Goal: Transaction & Acquisition: Purchase product/service

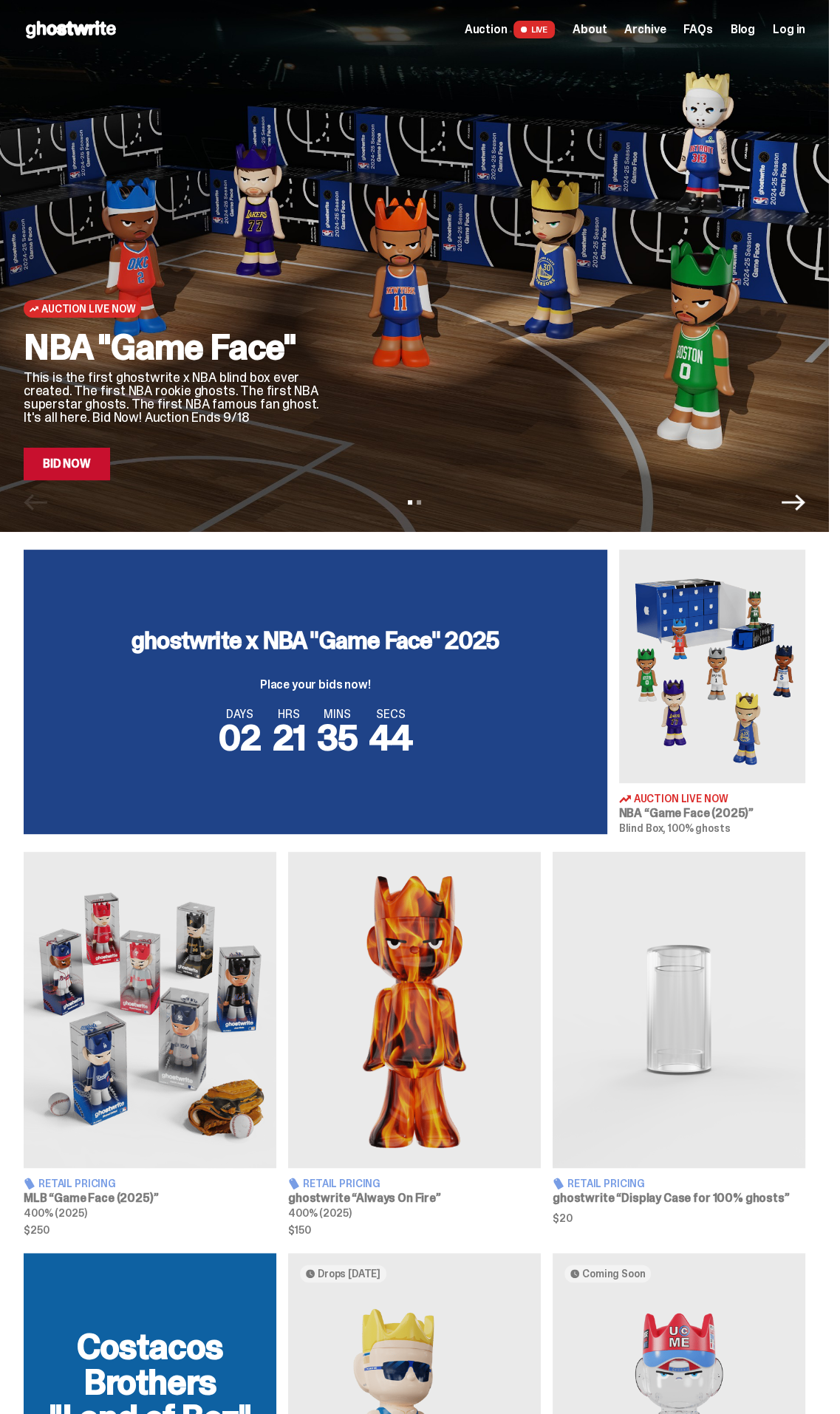
click at [71, 455] on link "Bid Now" at bounding box center [66, 464] width 86 height 33
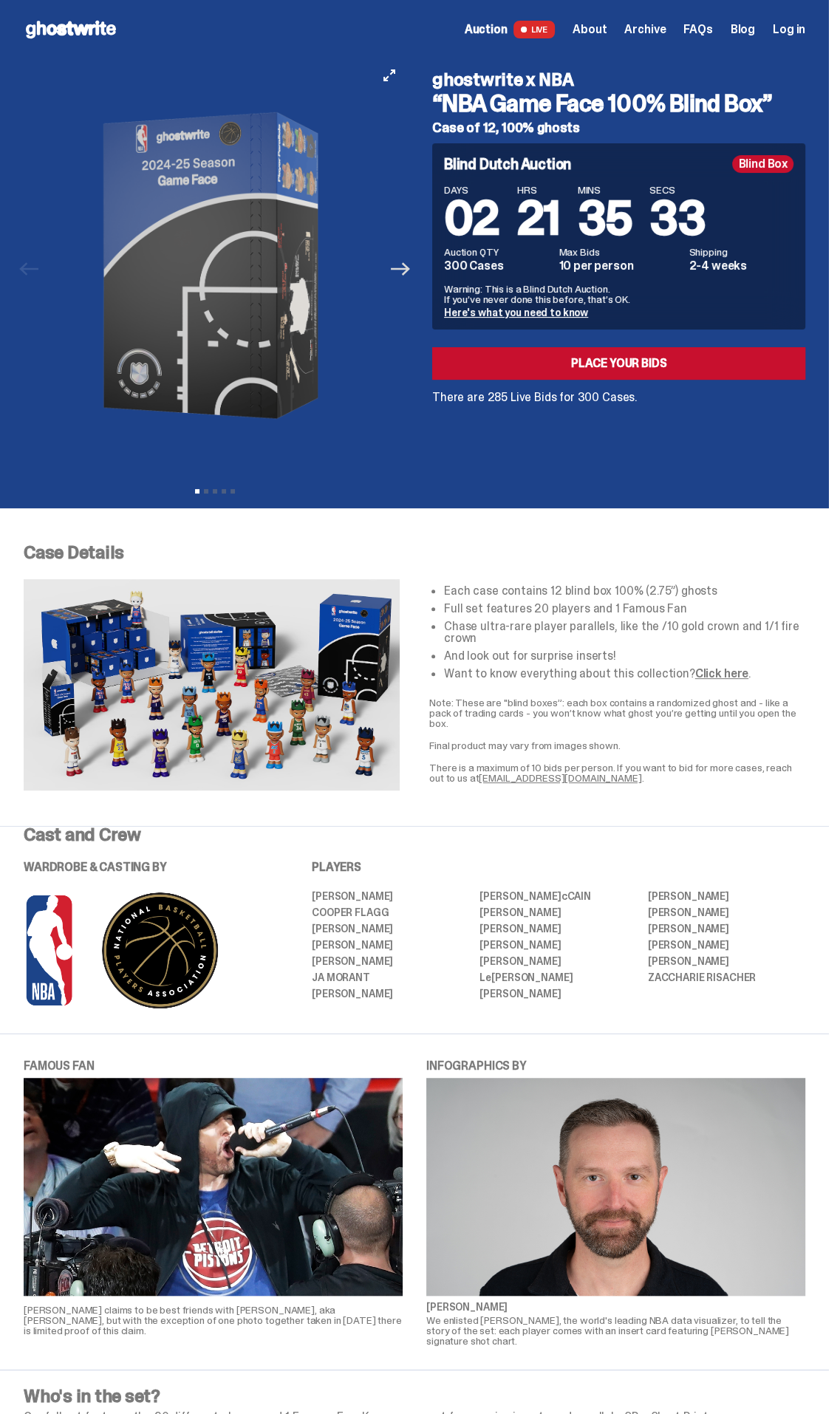
click at [410, 272] on icon "Next" at bounding box center [400, 269] width 19 height 19
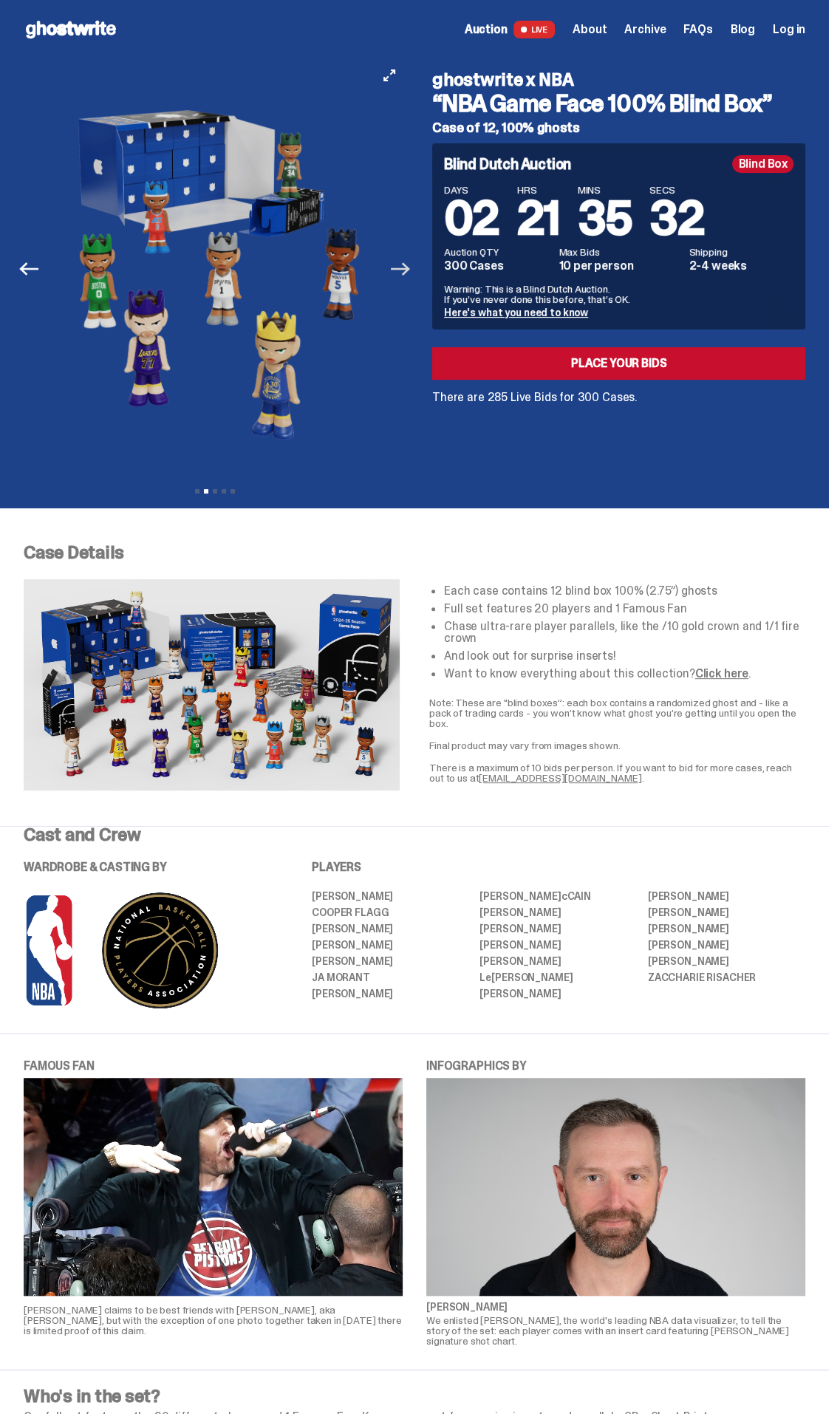
click at [410, 269] on icon "Next" at bounding box center [400, 269] width 19 height 19
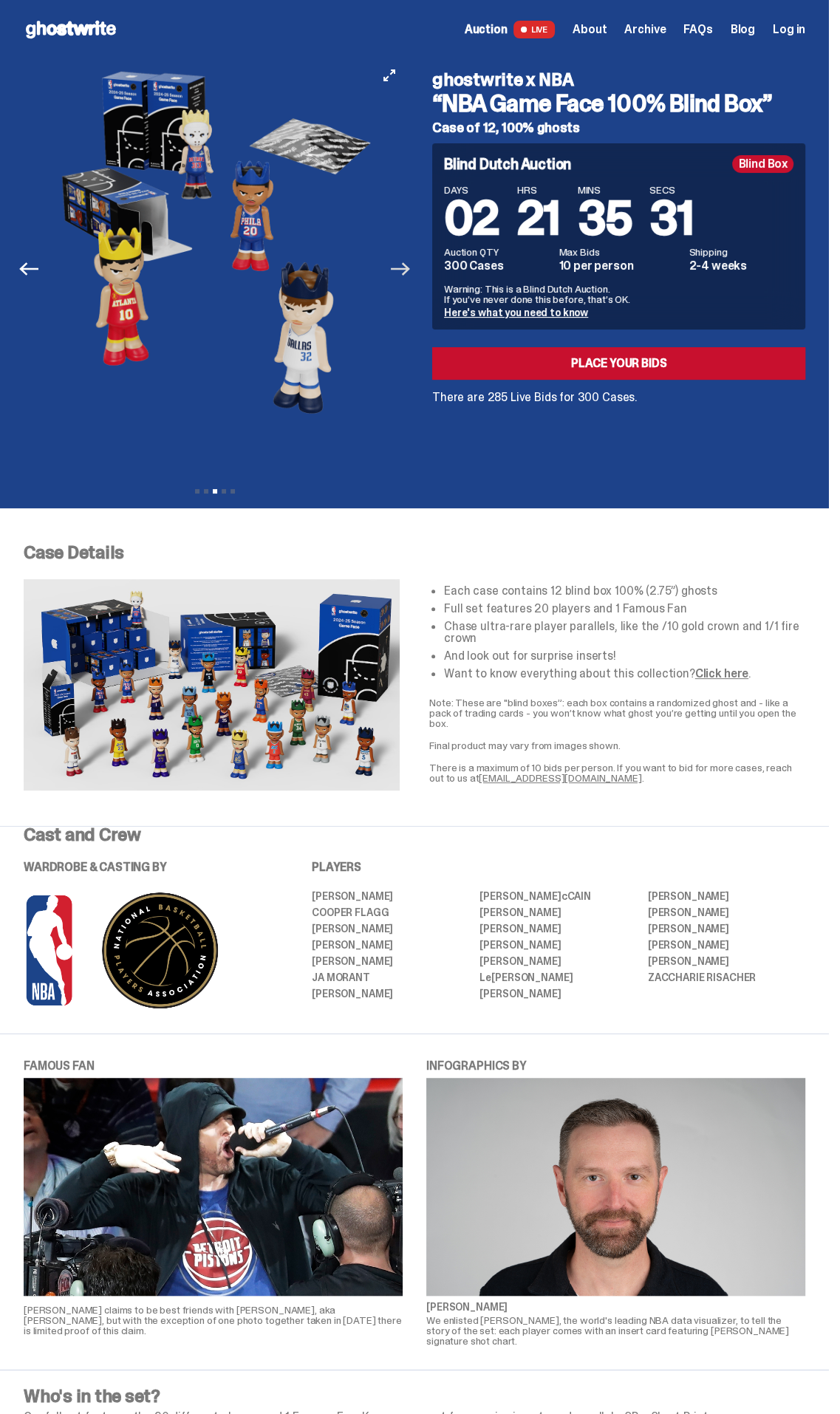
click at [410, 269] on icon "Next" at bounding box center [400, 269] width 19 height 19
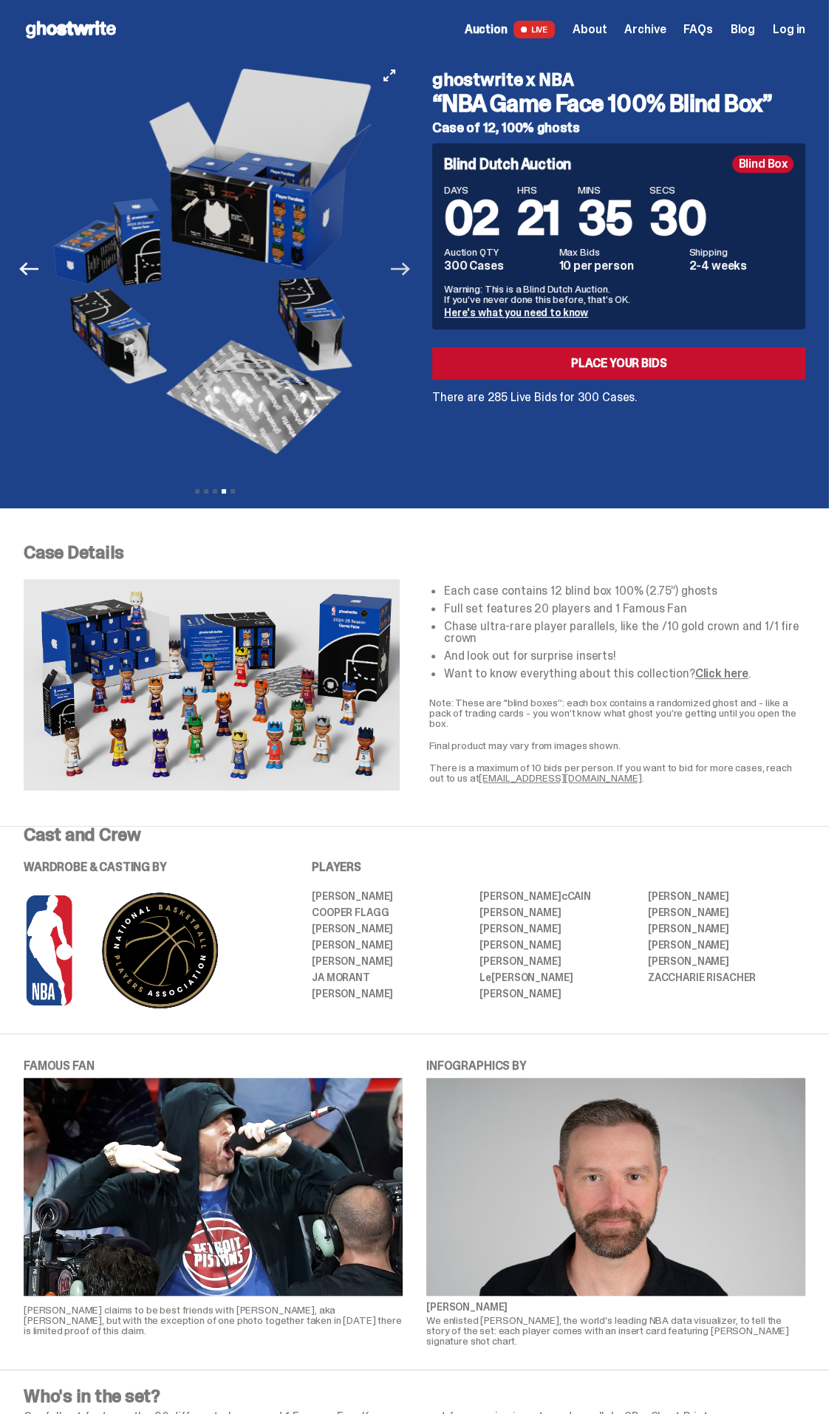
click at [410, 269] on icon "Next" at bounding box center [400, 269] width 19 height 13
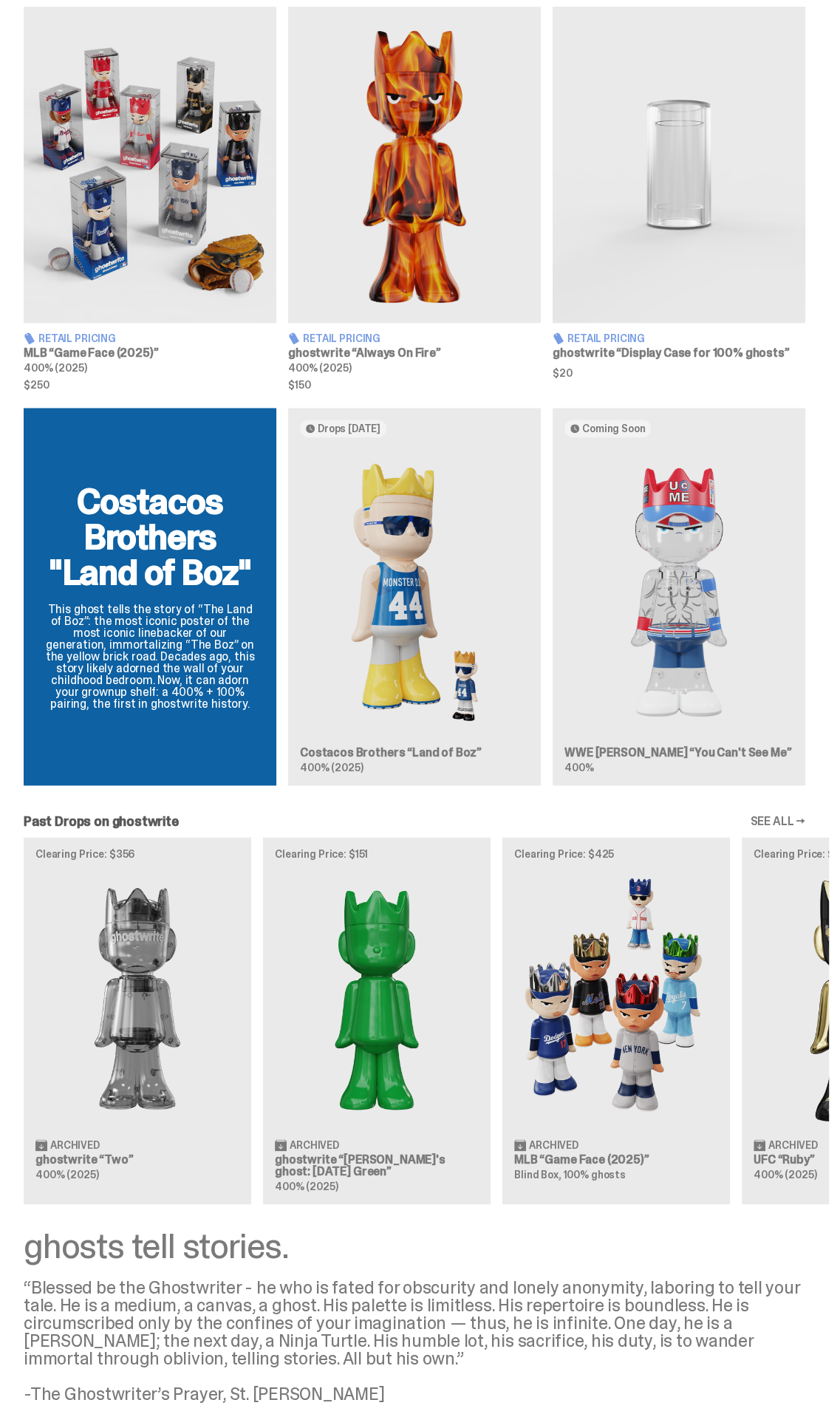
scroll to position [848, 0]
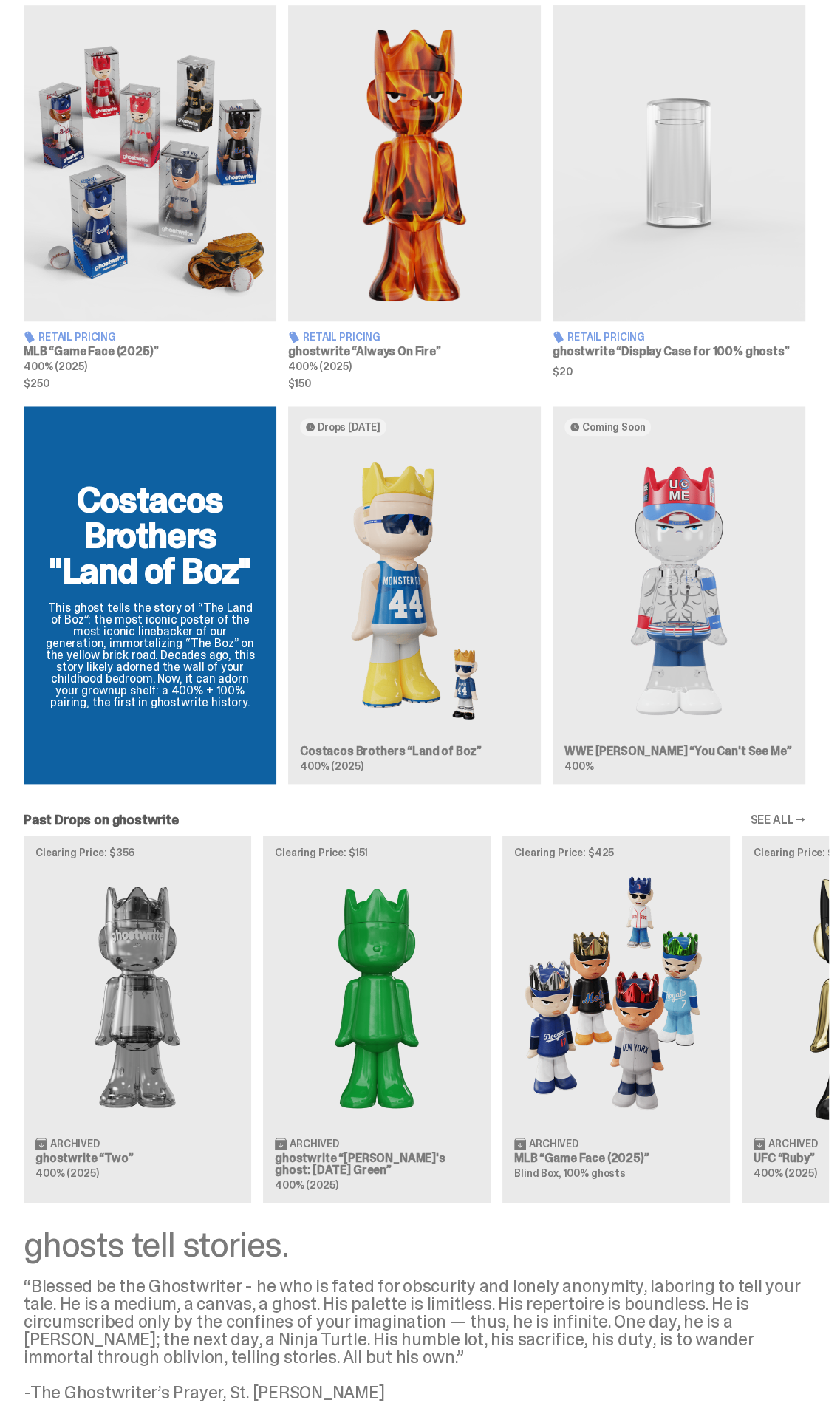
drag, startPoint x: 653, startPoint y: 1264, endPoint x: 804, endPoint y: 1283, distance: 152.2
drag, startPoint x: 707, startPoint y: 1274, endPoint x: 677, endPoint y: 1272, distance: 30.1
click at [677, 1272] on div "ghosts tell stories. “Blessed be the Ghostwriter - he who is fated for obscurit…" at bounding box center [414, 1313] width 829 height 174
drag, startPoint x: 644, startPoint y: 1256, endPoint x: 571, endPoint y: 1254, distance: 73.0
drag, startPoint x: 571, startPoint y: 1254, endPoint x: 691, endPoint y: 1295, distance: 126.8
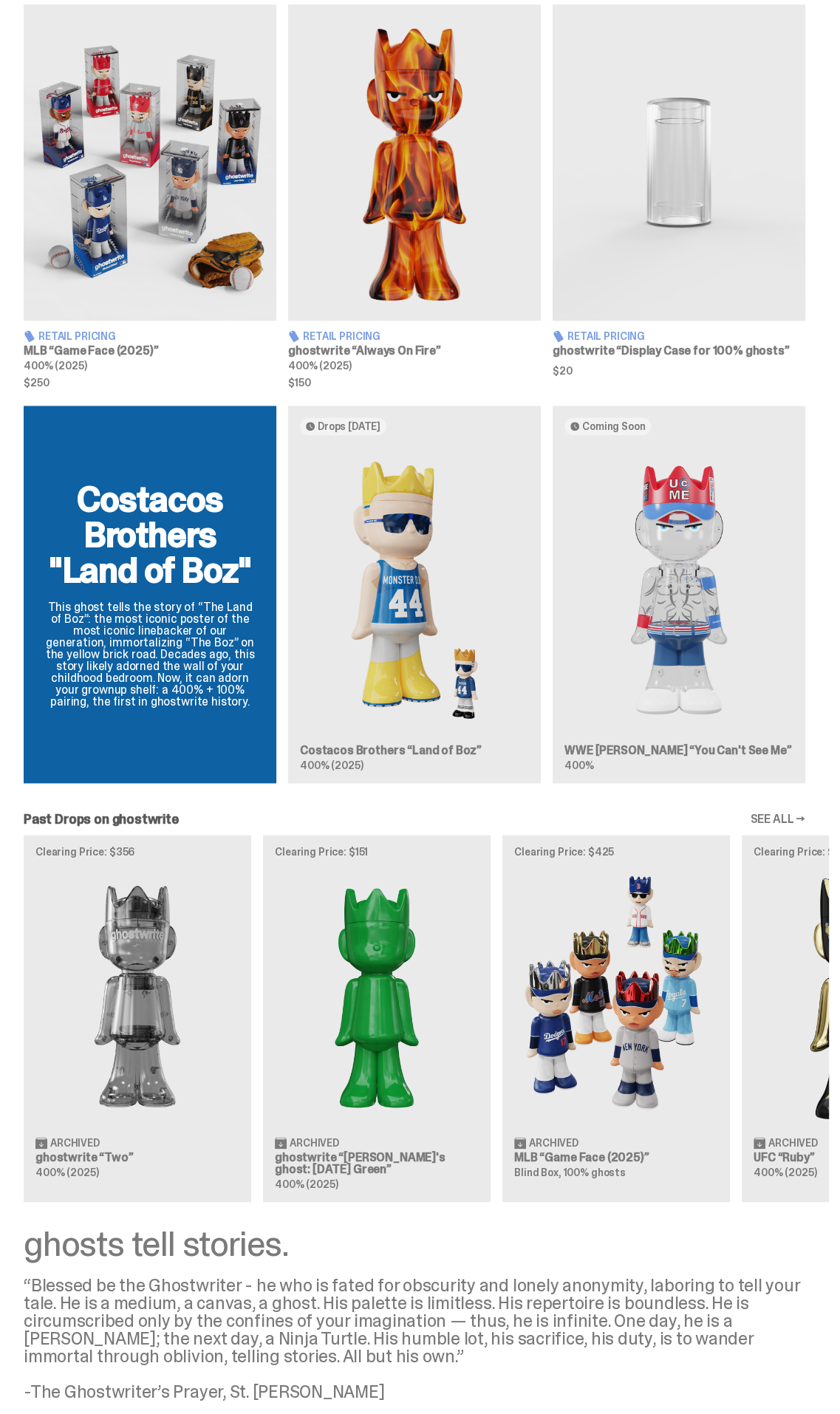
click at [691, 1295] on div "“Blessed be the Ghostwriter - he who is fated for obscurity and lonely anonymit…" at bounding box center [414, 1338] width 781 height 124
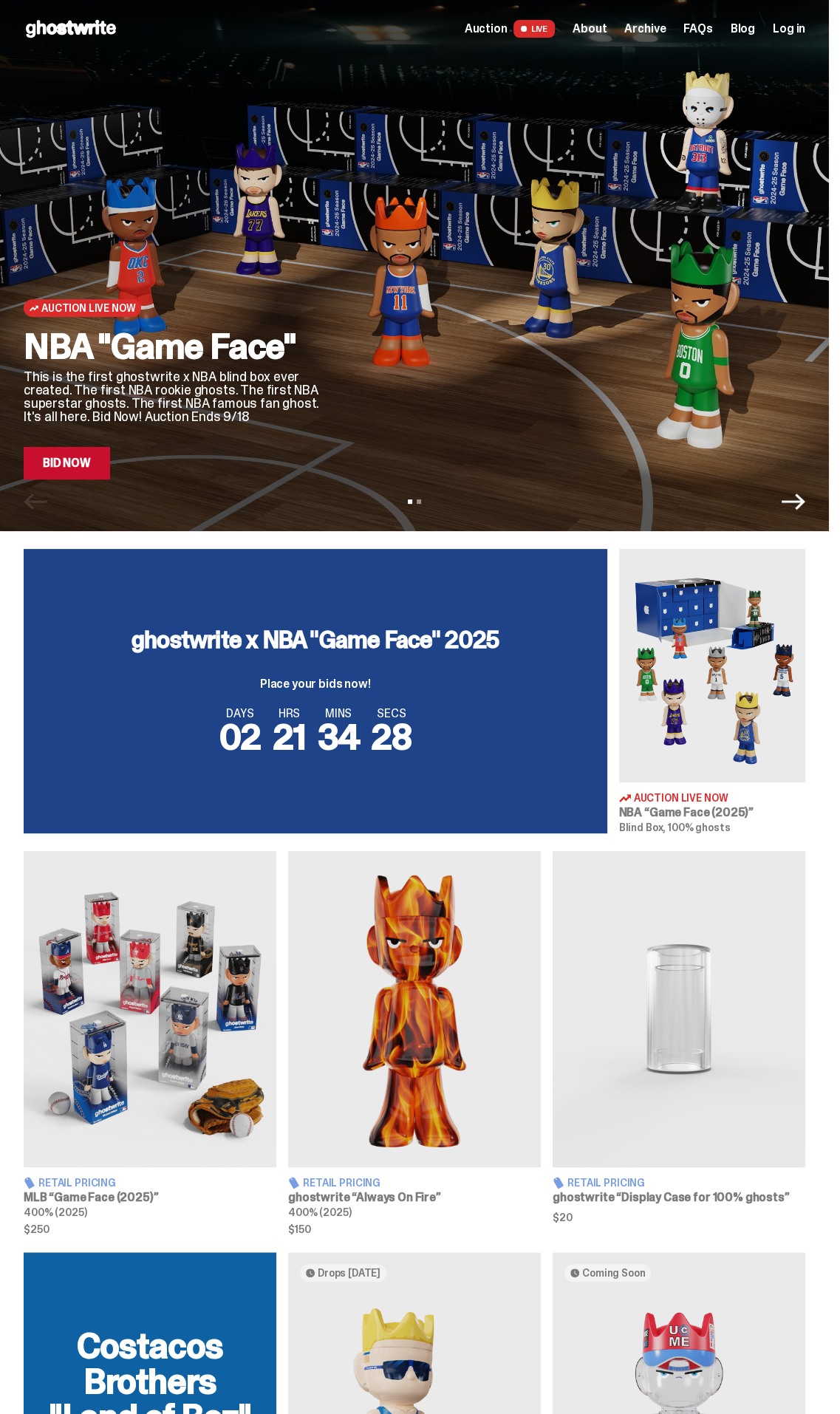
scroll to position [0, 0]
